Goal: Transaction & Acquisition: Book appointment/travel/reservation

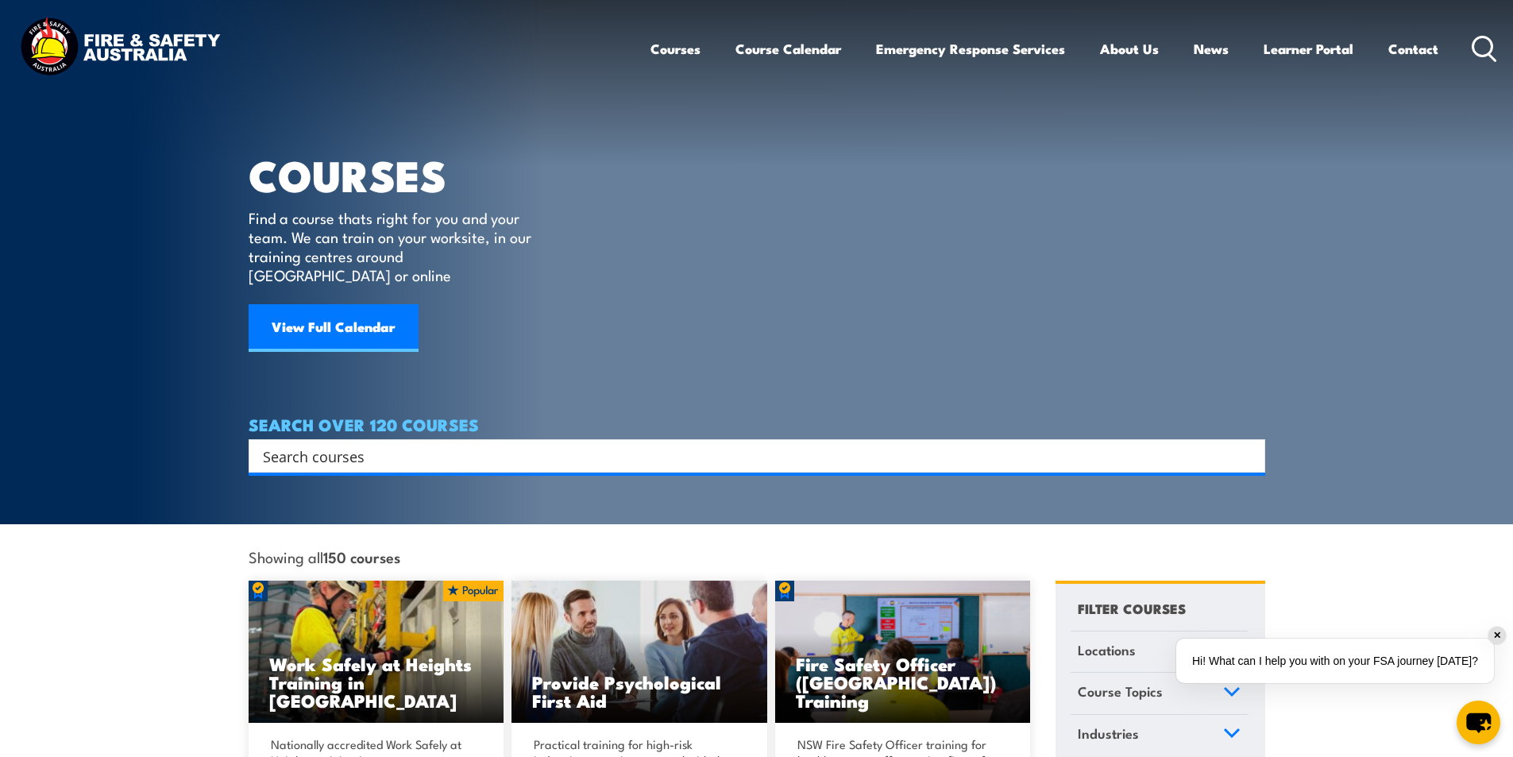
click at [390, 444] on input "Search input" at bounding box center [746, 456] width 967 height 24
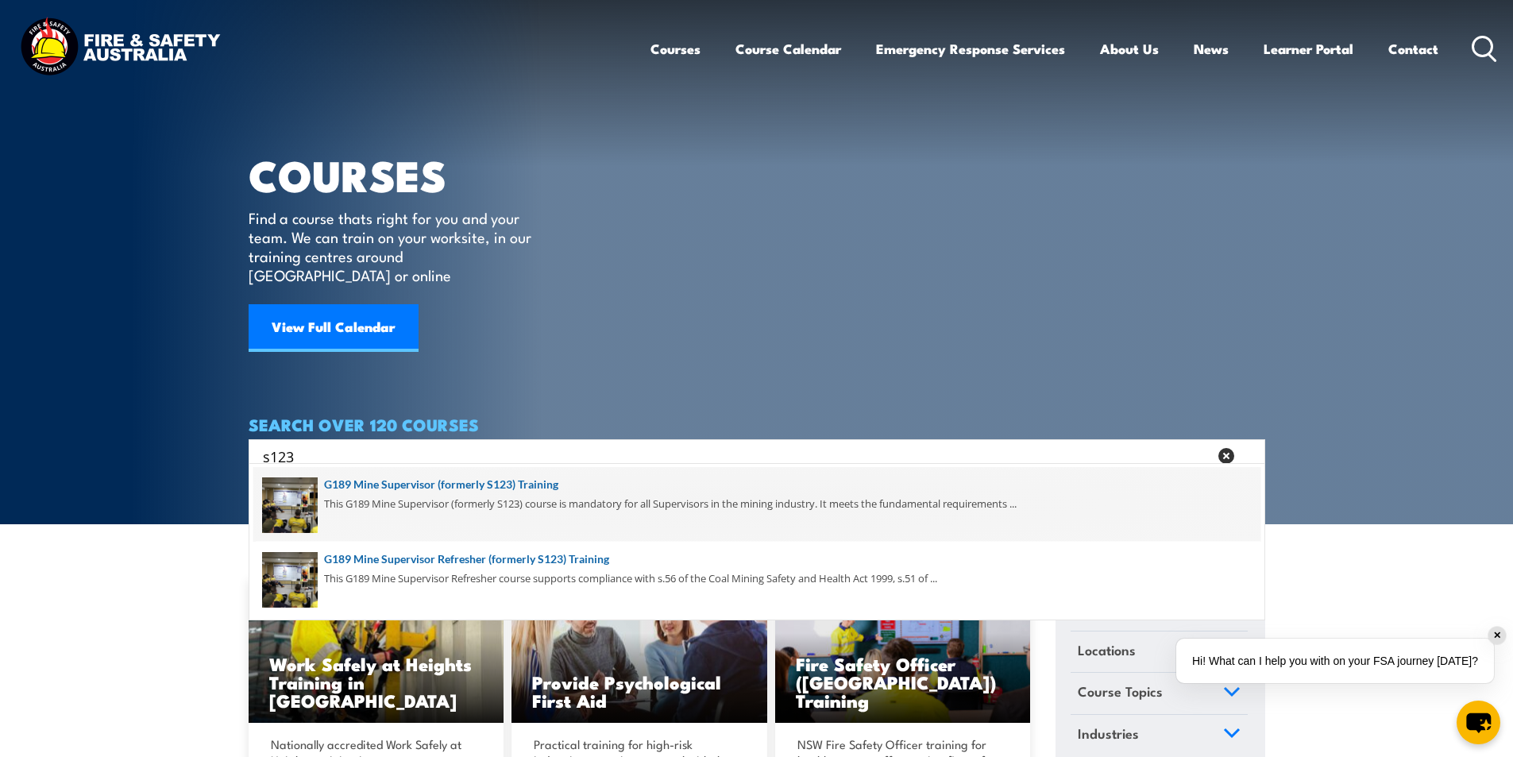
type input "s123"
click at [538, 483] on span at bounding box center [756, 504] width 1007 height 75
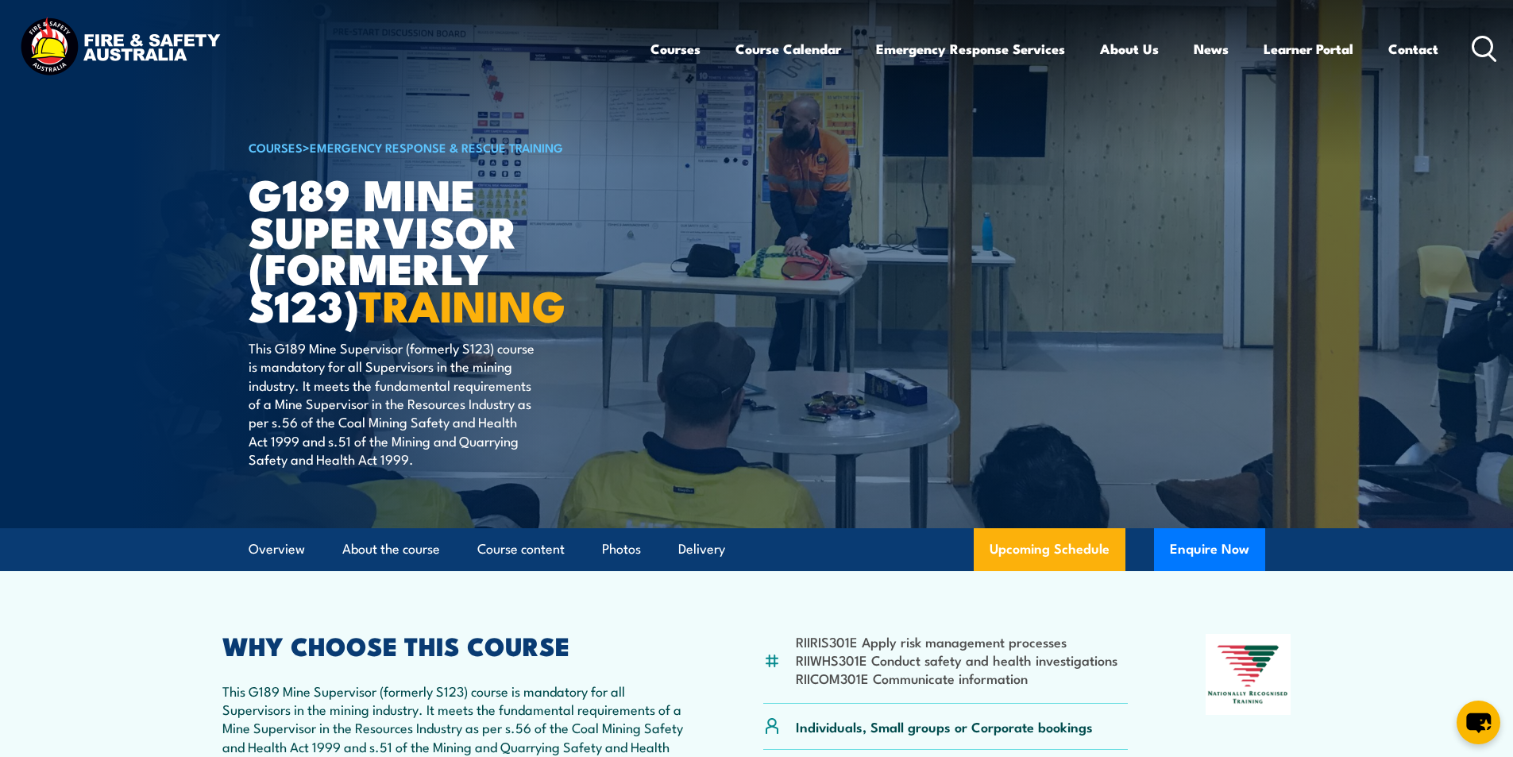
click at [1483, 44] on icon at bounding box center [1484, 49] width 25 height 26
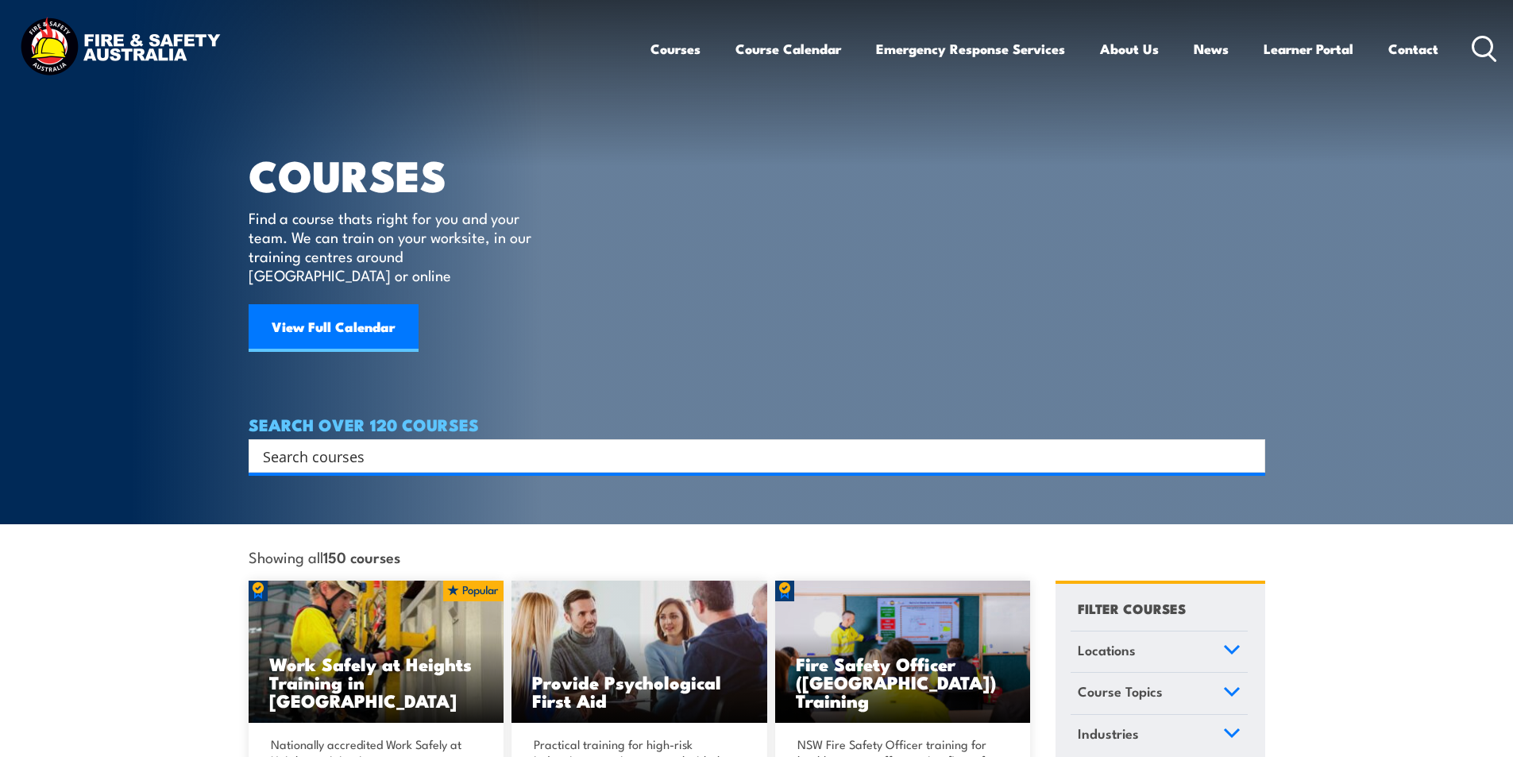
click at [380, 444] on input "Search input" at bounding box center [746, 456] width 967 height 24
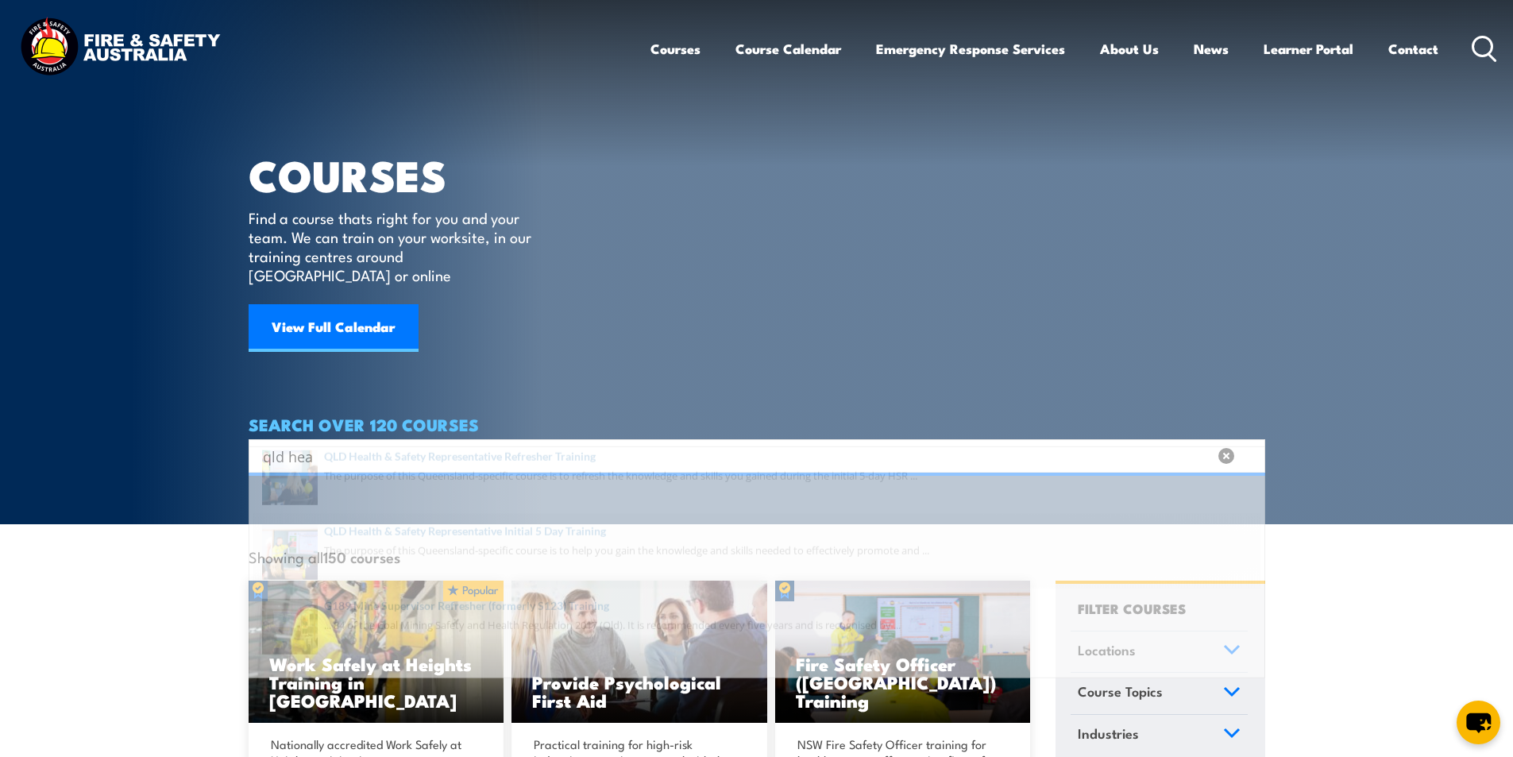
type input "qld hea"
click at [580, 557] on span at bounding box center [756, 579] width 1007 height 75
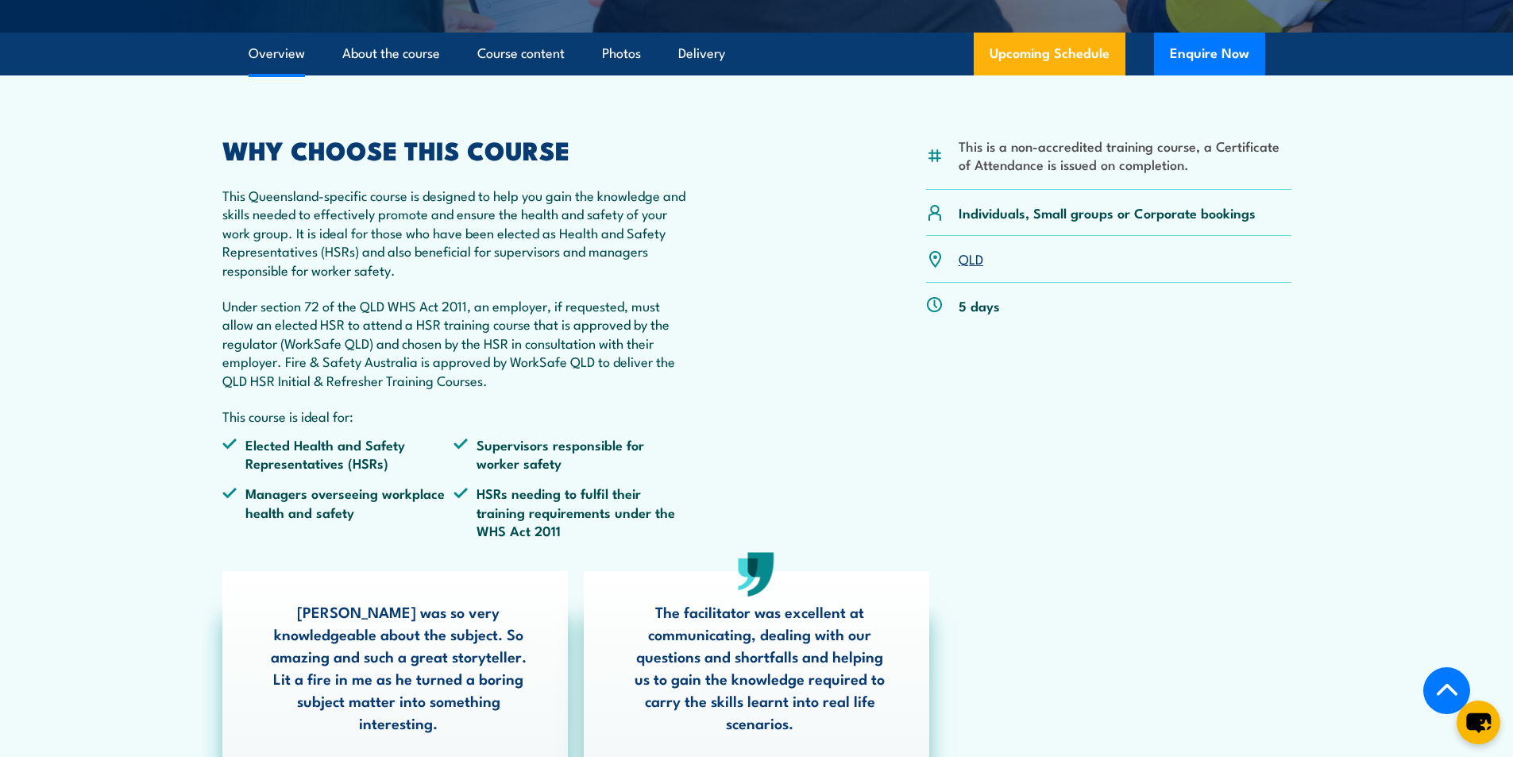
click at [968, 256] on link "QLD" at bounding box center [971, 258] width 25 height 19
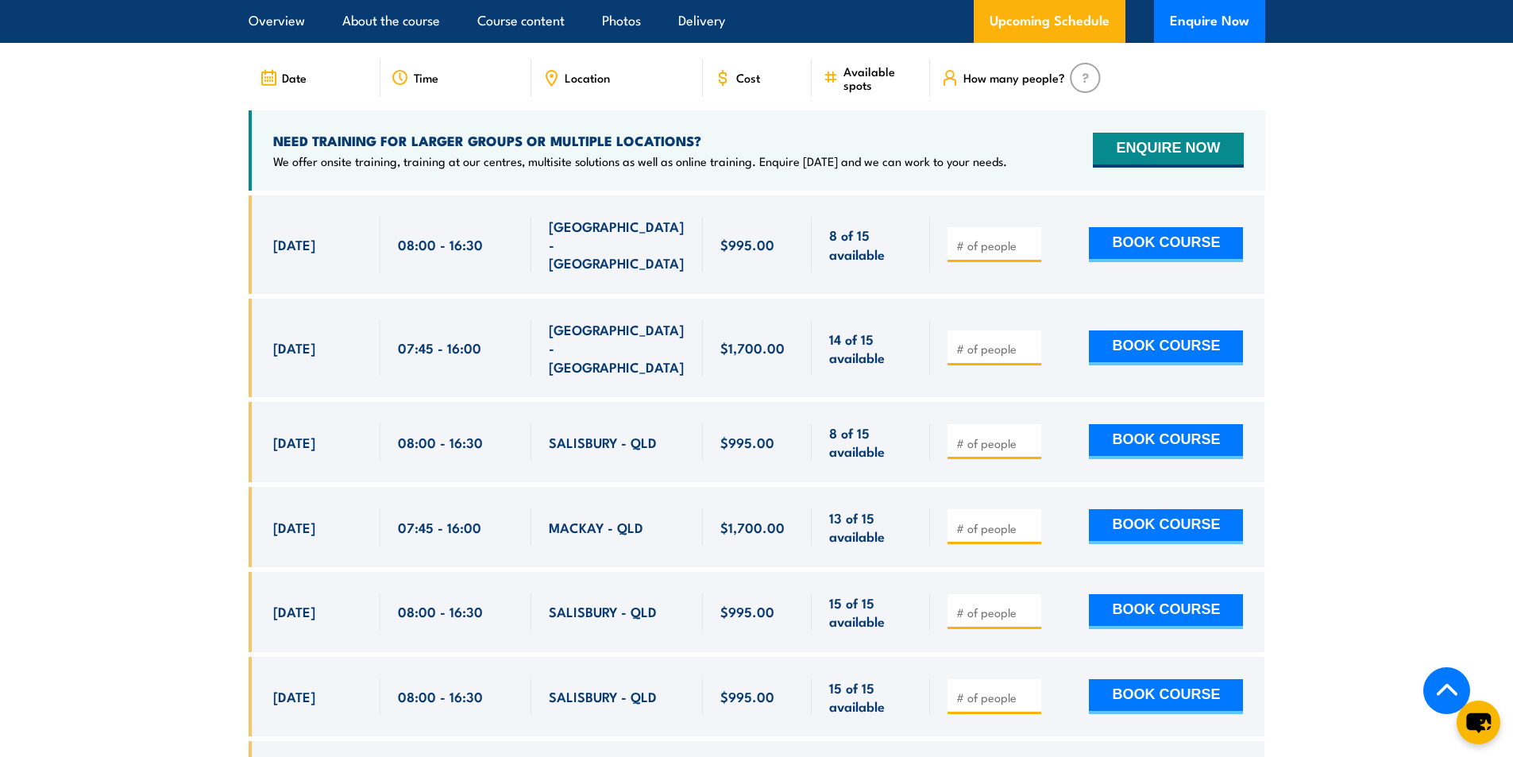
scroll to position [2988, 0]
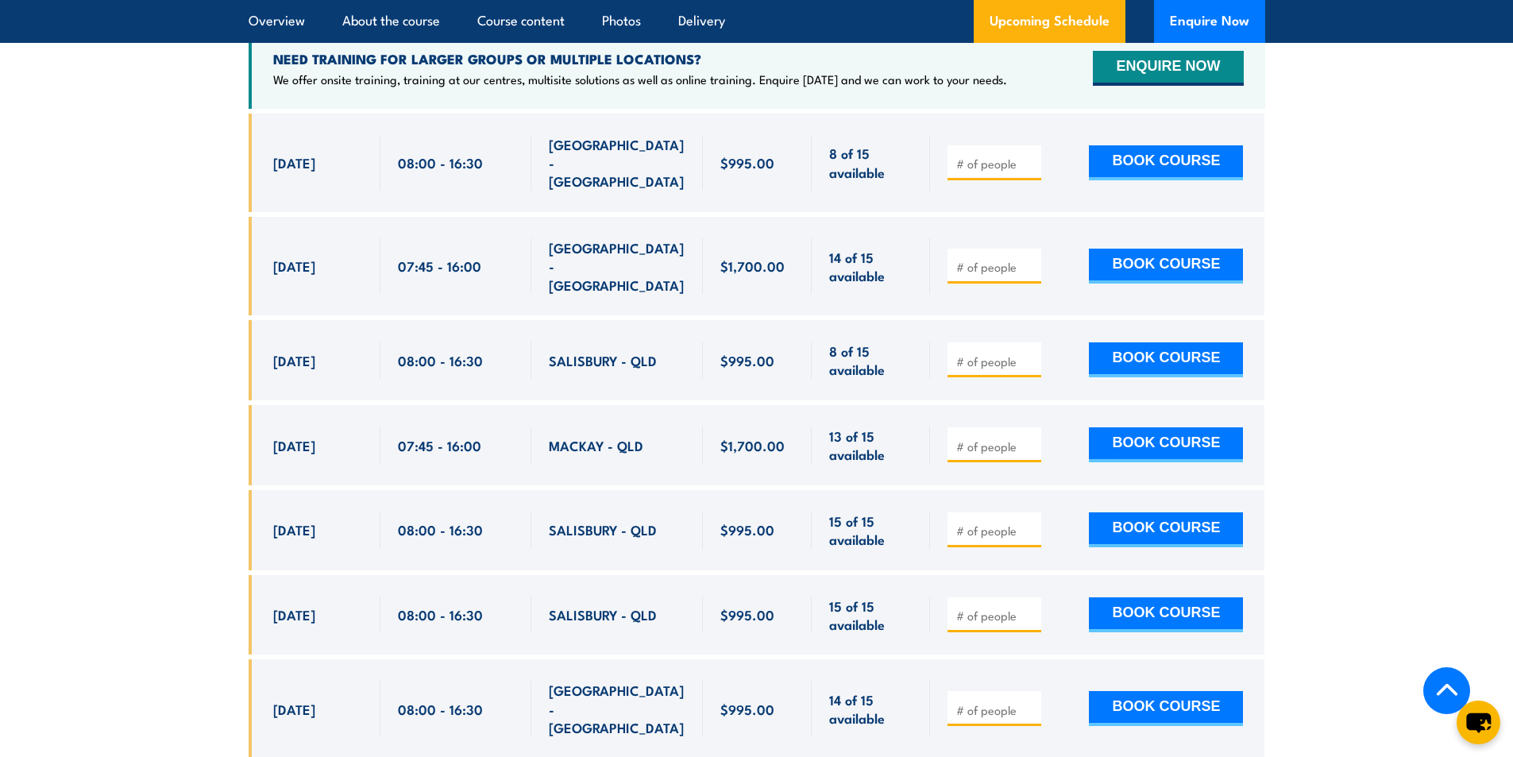
click at [978, 438] on input "number" at bounding box center [995, 446] width 79 height 16
type input "1"
click at [1167, 427] on button "BOOK COURSE" at bounding box center [1166, 444] width 154 height 35
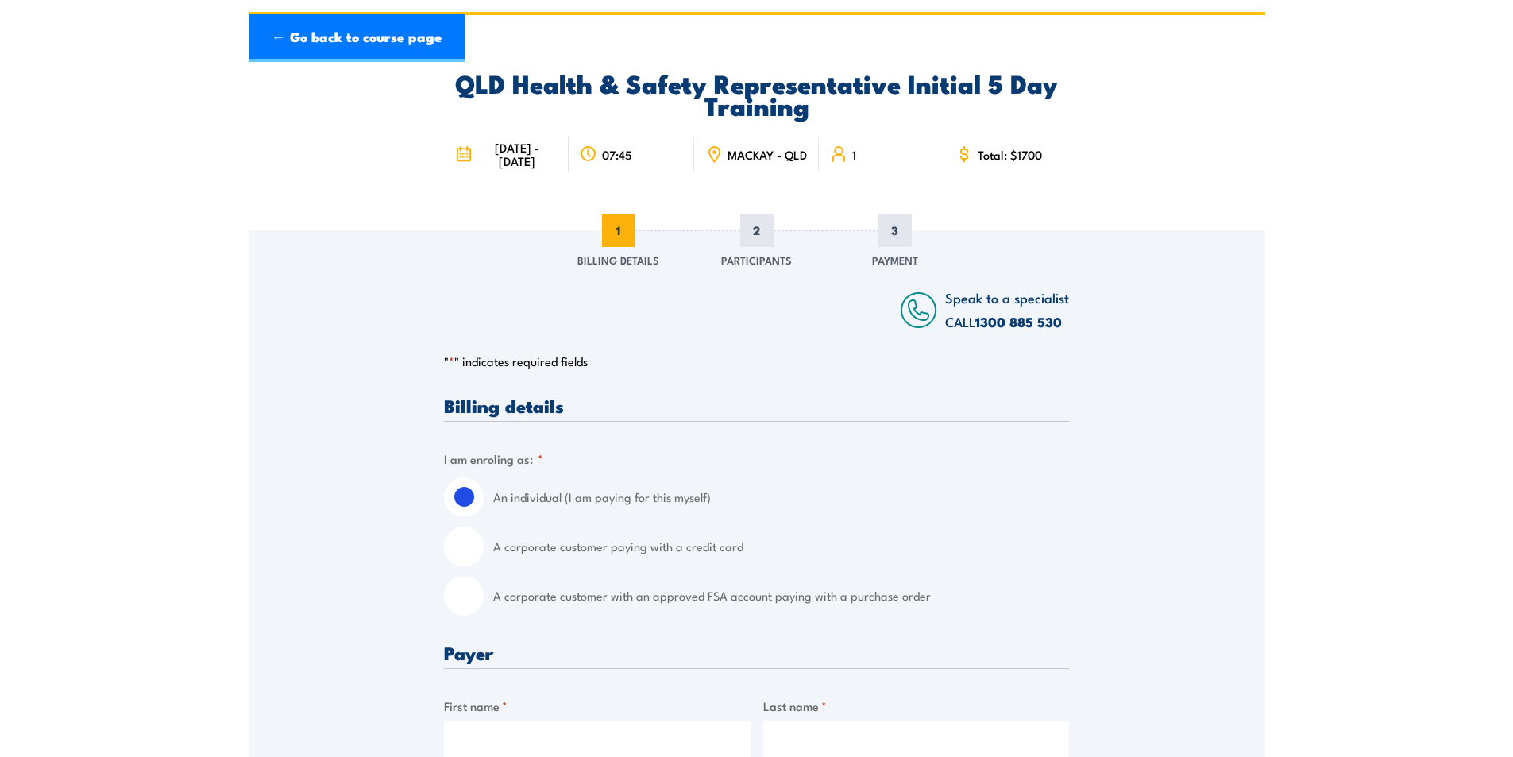
scroll to position [318, 0]
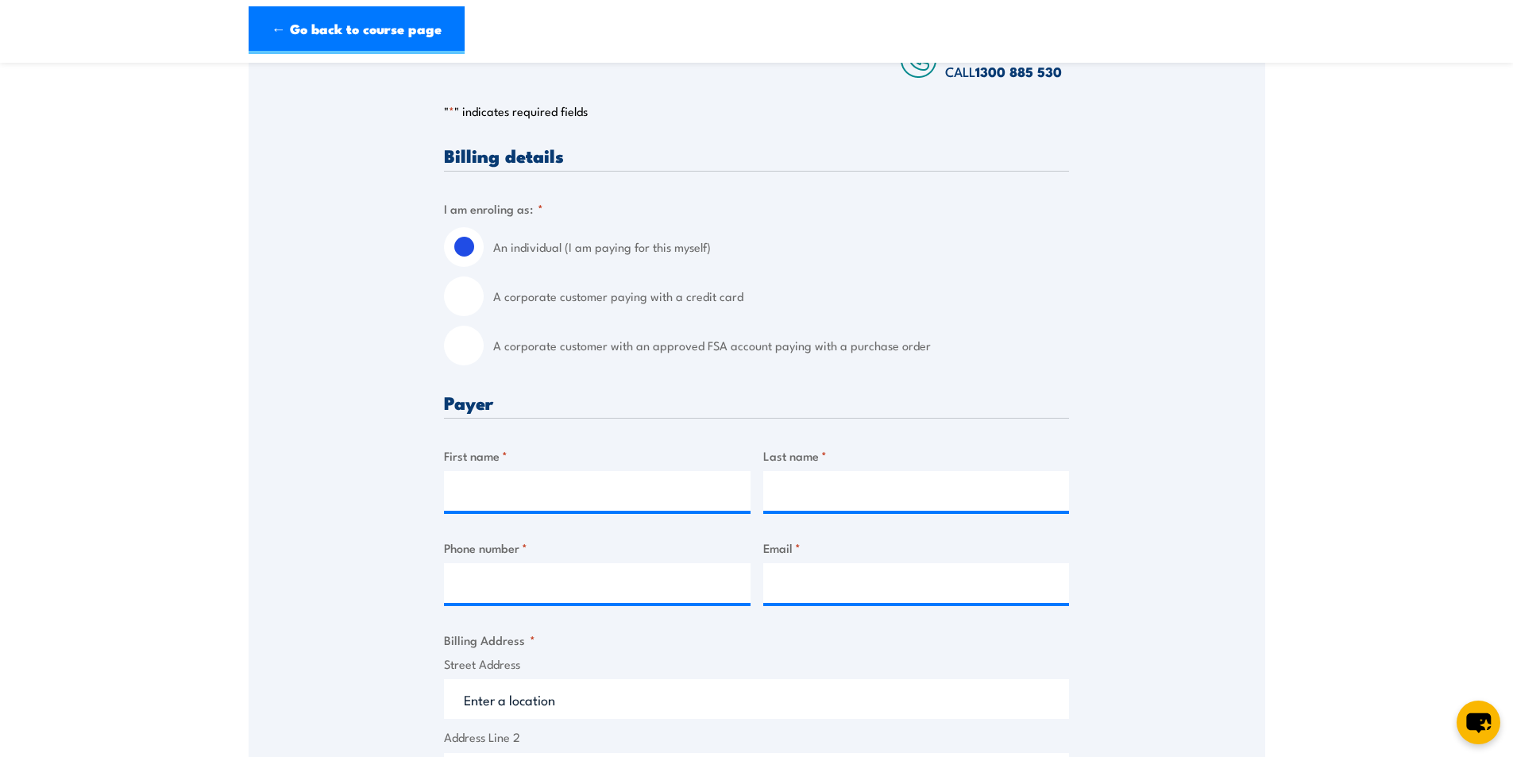
click at [458, 345] on input "A corporate customer with an approved FSA account paying with a purchase order" at bounding box center [464, 346] width 40 height 40
radio input "true"
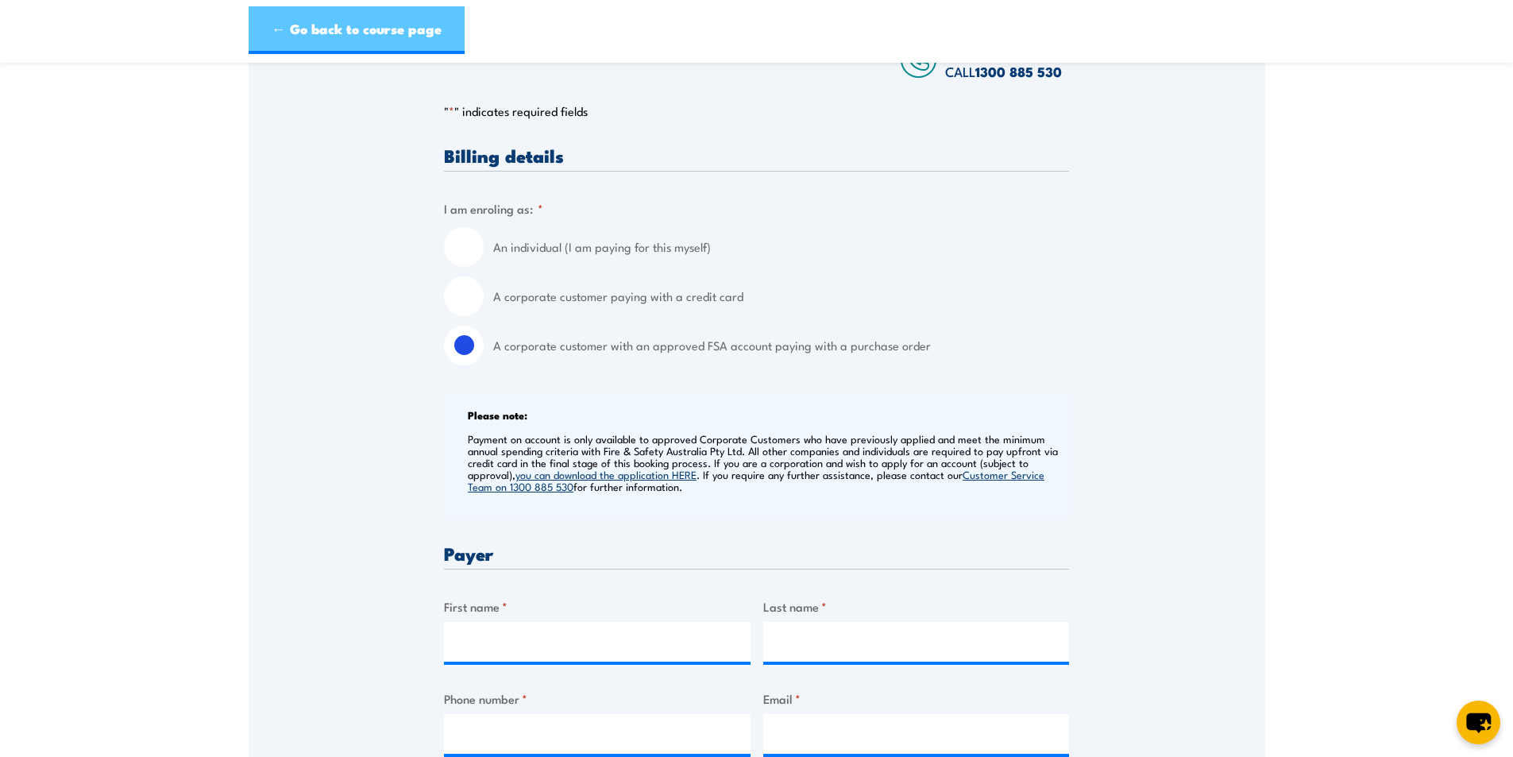
click at [290, 26] on link "← Go back to course page" at bounding box center [357, 30] width 216 height 48
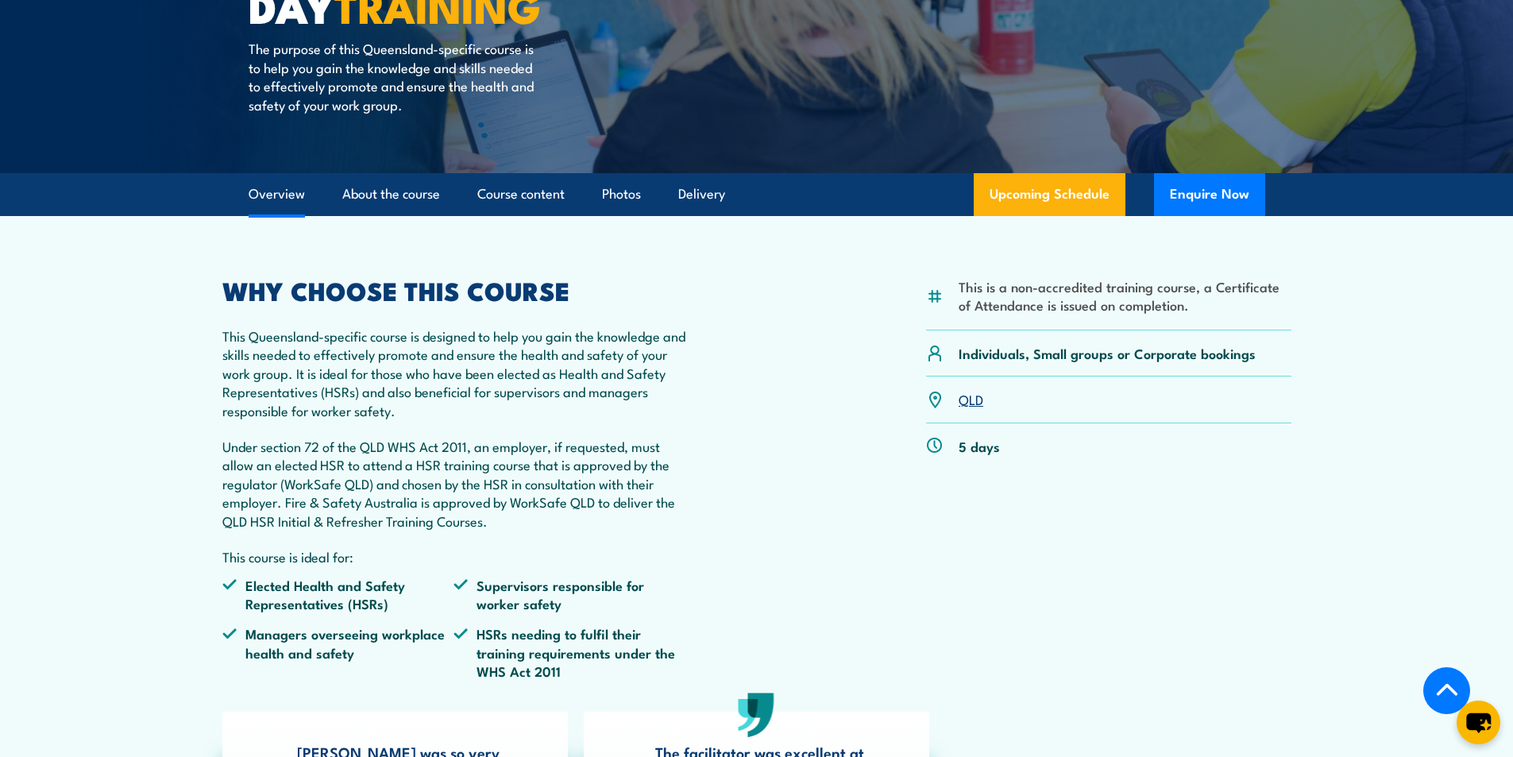
scroll to position [476, 0]
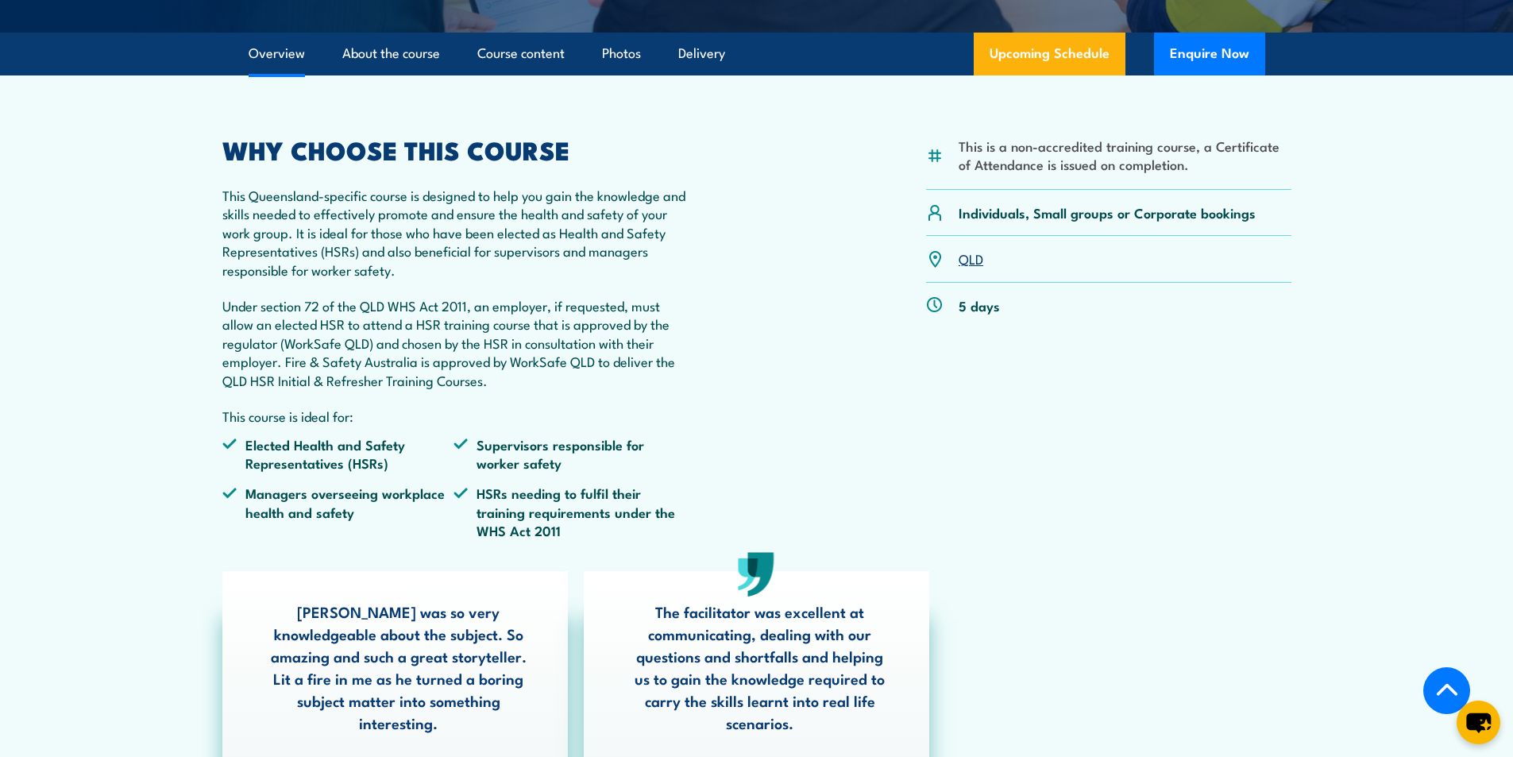
click at [970, 259] on link "QLD" at bounding box center [971, 258] width 25 height 19
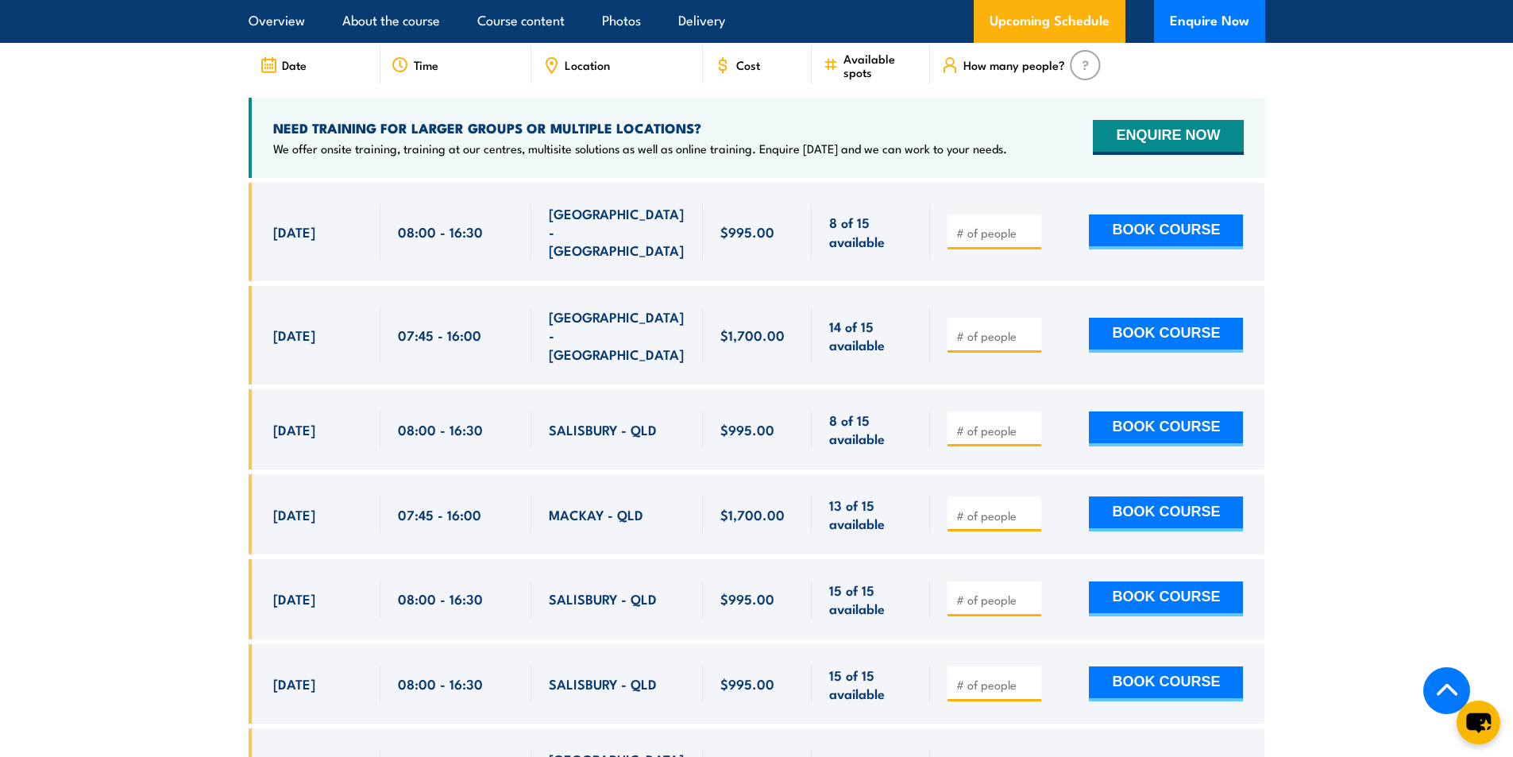
scroll to position [3067, 0]
